Goal: Browse casually

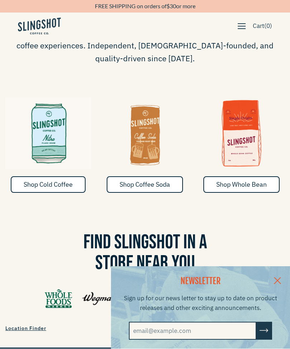
scroll to position [227, 0]
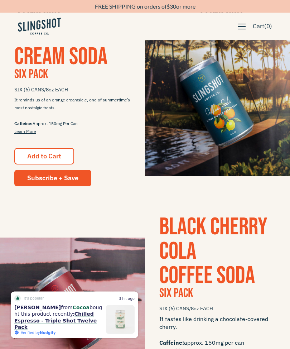
scroll to position [179, 0]
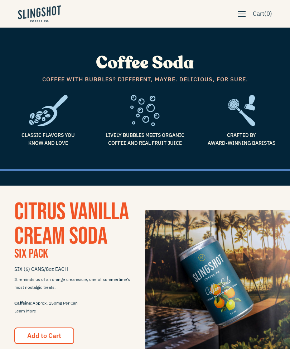
scroll to position [179, 0]
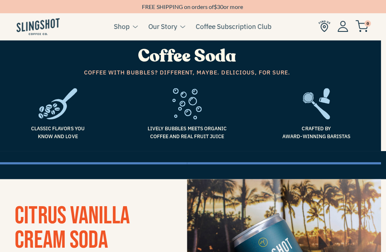
scroll to position [0, 5]
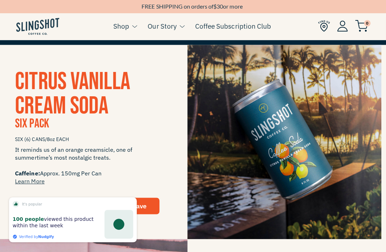
scroll to position [141, 5]
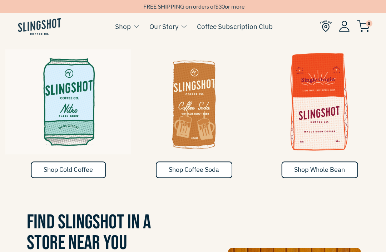
scroll to position [328, 0]
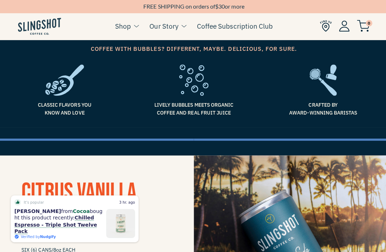
scroll to position [16, 0]
